Goal: Navigation & Orientation: Find specific page/section

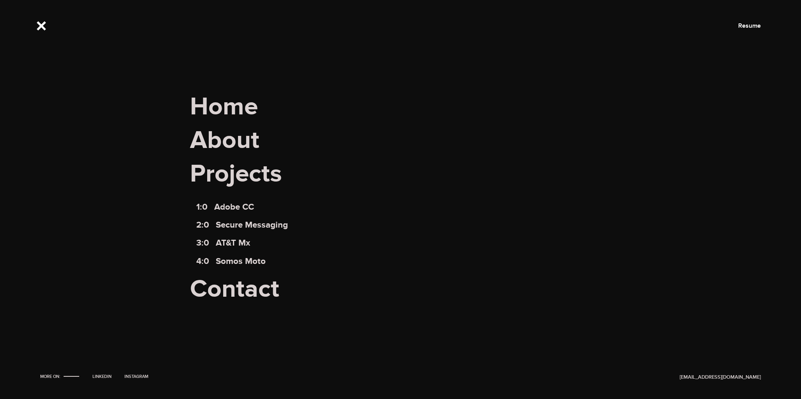
scroll to position [275, 0]
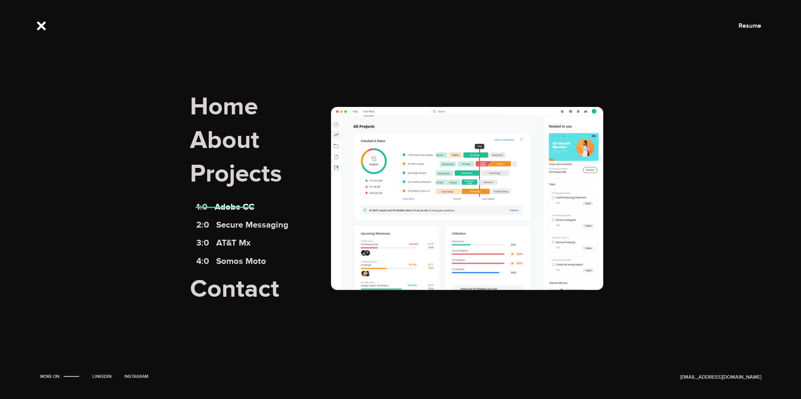
click at [226, 205] on link "1:0 Adobe CC" at bounding box center [225, 207] width 58 height 11
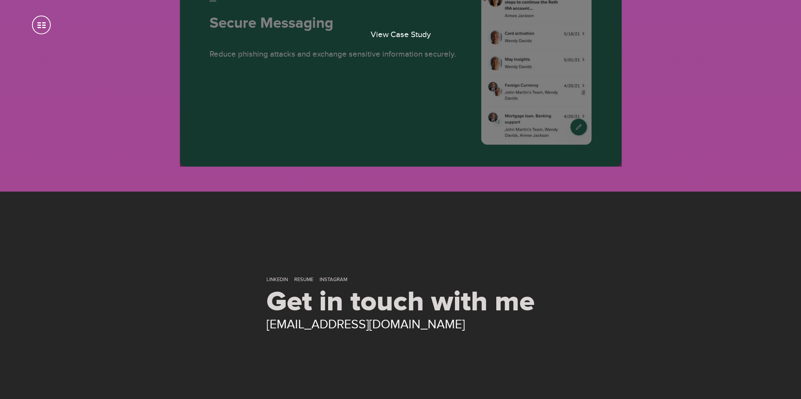
scroll to position [4164, 0]
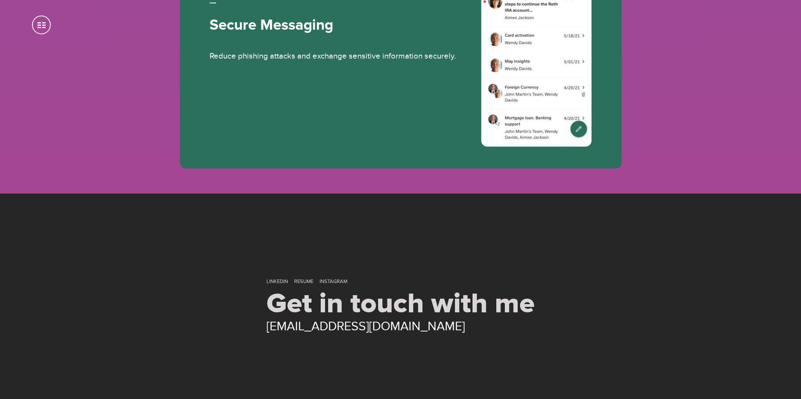
click at [41, 32] on span at bounding box center [41, 25] width 19 height 19
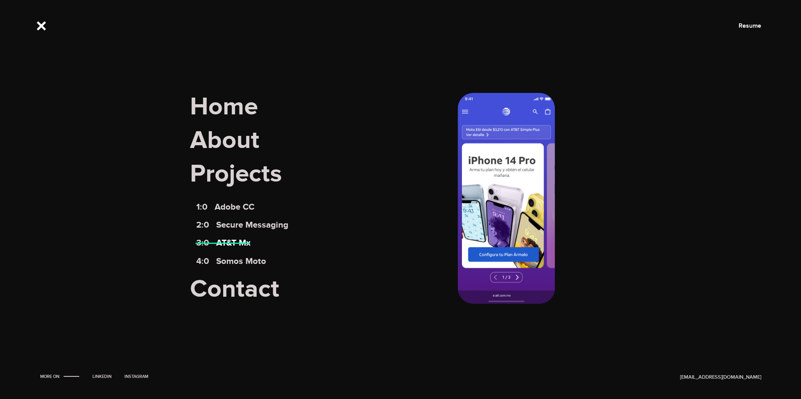
click at [248, 243] on link "3:0 AT&T Mx" at bounding box center [223, 243] width 54 height 11
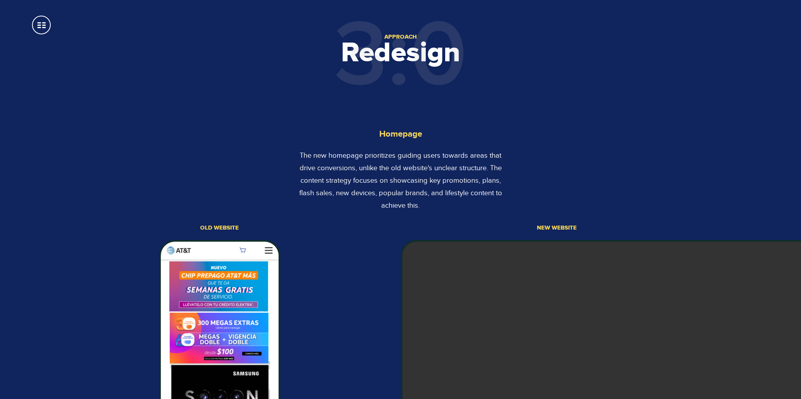
scroll to position [1361, 0]
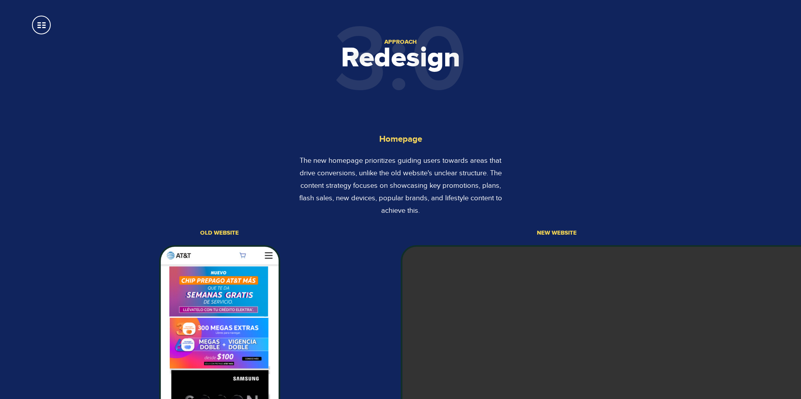
click at [40, 27] on span at bounding box center [41, 25] width 19 height 19
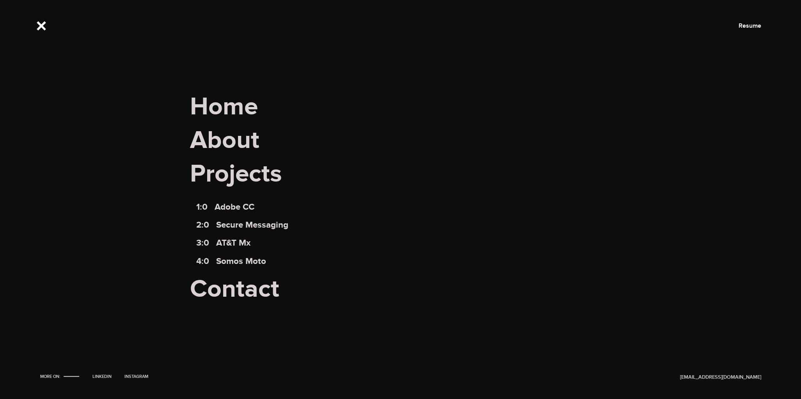
click at [40, 27] on span at bounding box center [41, 25] width 19 height 19
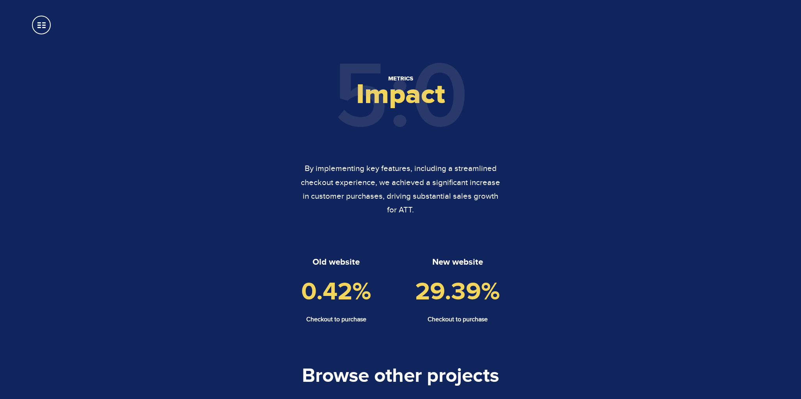
scroll to position [3494, 0]
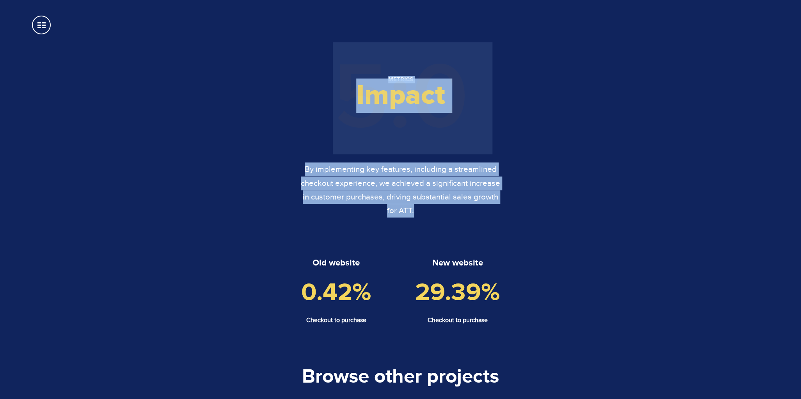
drag, startPoint x: 380, startPoint y: 137, endPoint x: 461, endPoint y: 210, distance: 108.9
copy body "Homepage The new homepage prioritizes guiding users towards areas that drive co…"
